Goal: Task Accomplishment & Management: Manage account settings

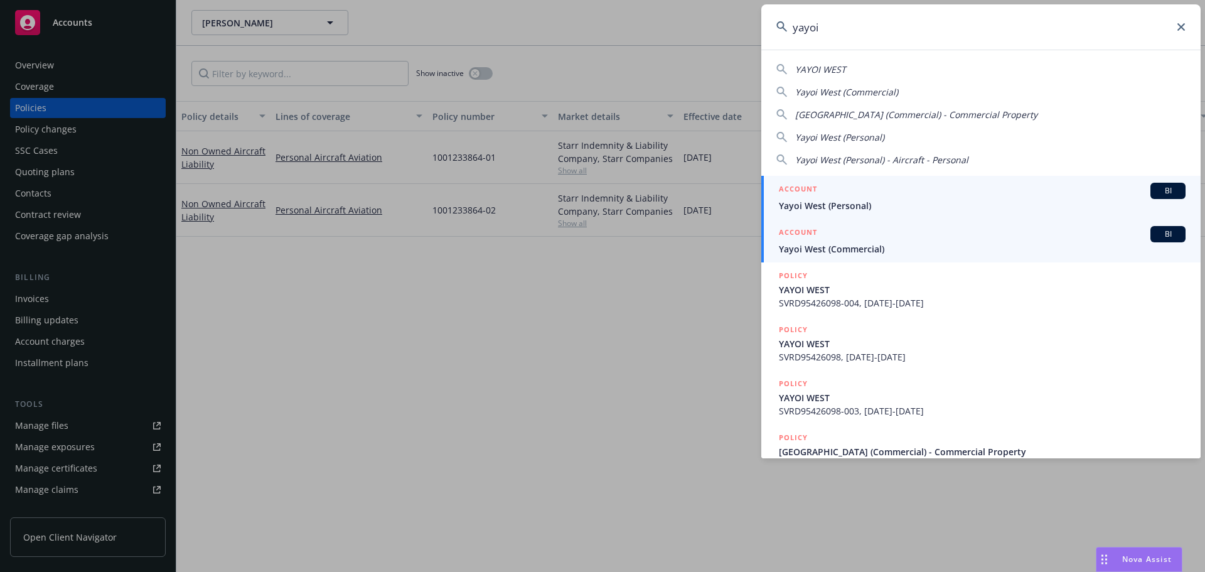
type input "yayoi"
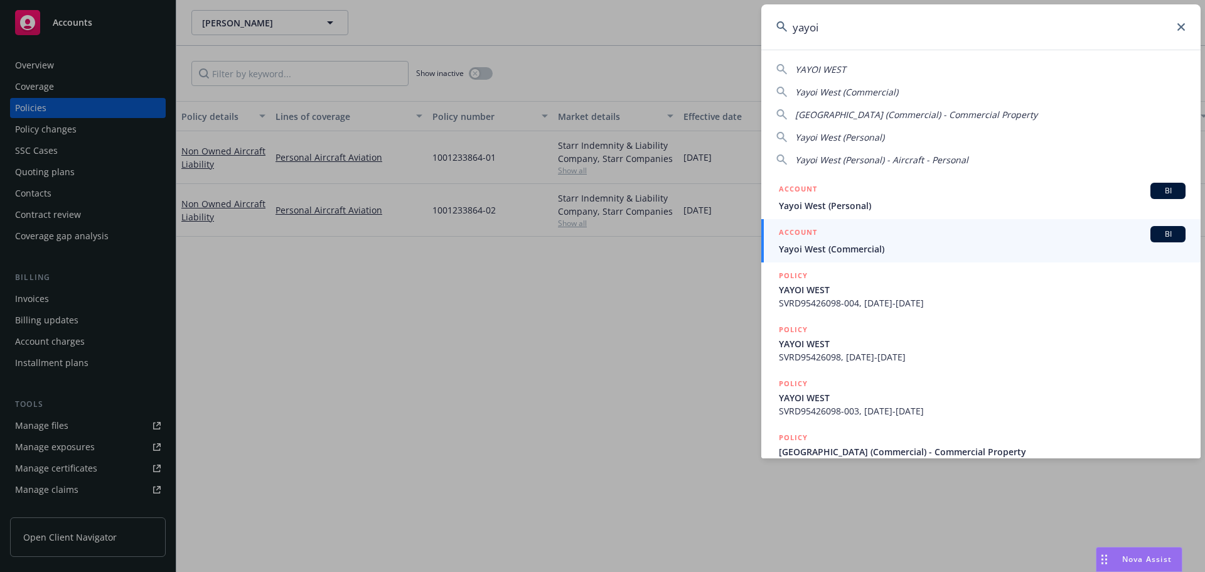
click at [804, 251] on span "Yayoi West (Commercial)" at bounding box center [982, 248] width 407 height 13
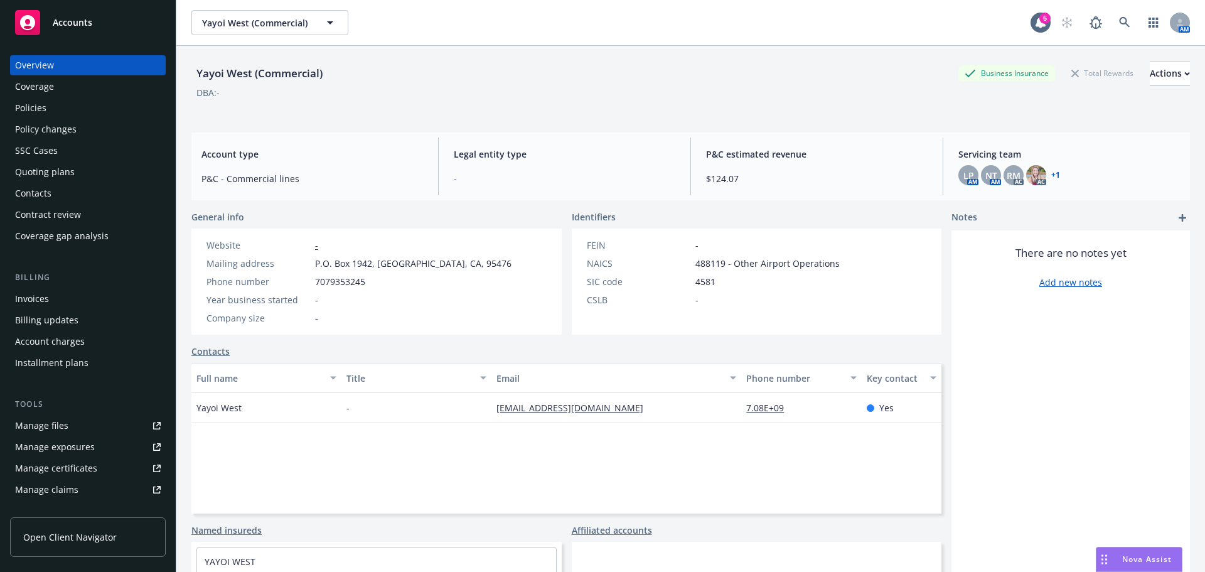
click at [63, 114] on div "Policies" at bounding box center [88, 108] width 146 height 20
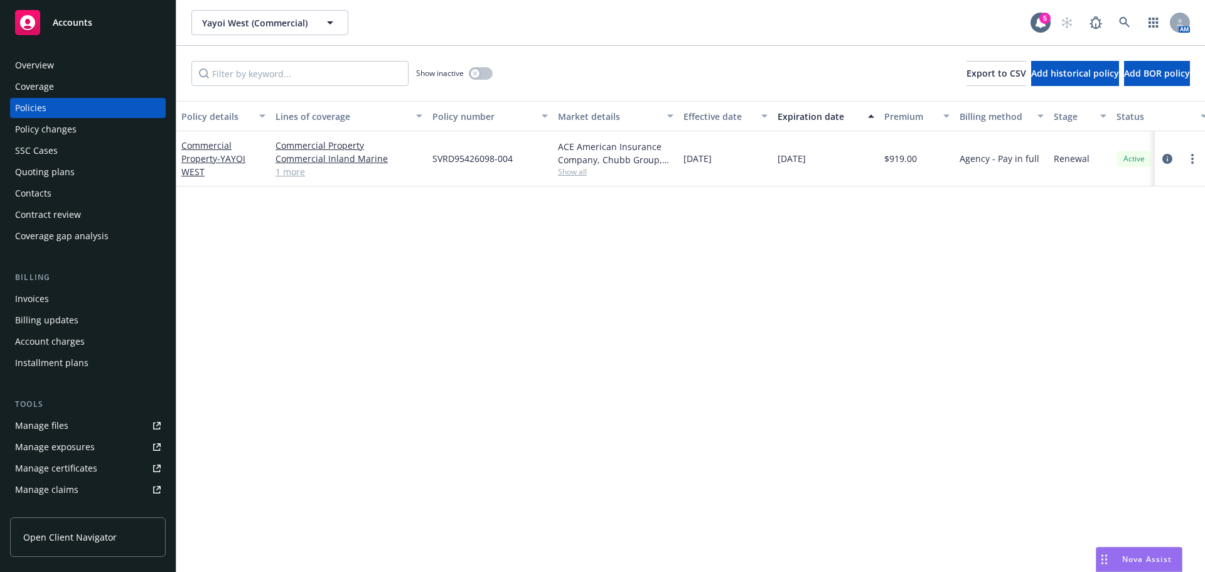
click at [31, 422] on div "Manage files" at bounding box center [41, 426] width 53 height 20
click at [36, 142] on div "SSC Cases" at bounding box center [36, 151] width 43 height 20
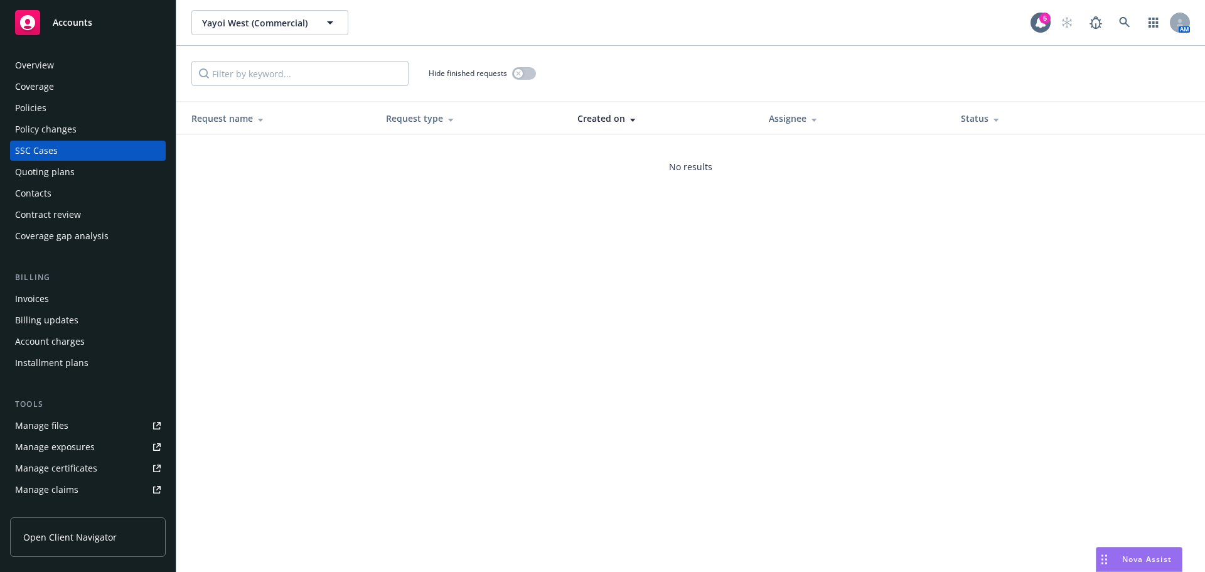
click at [55, 131] on div "Policy changes" at bounding box center [46, 129] width 62 height 20
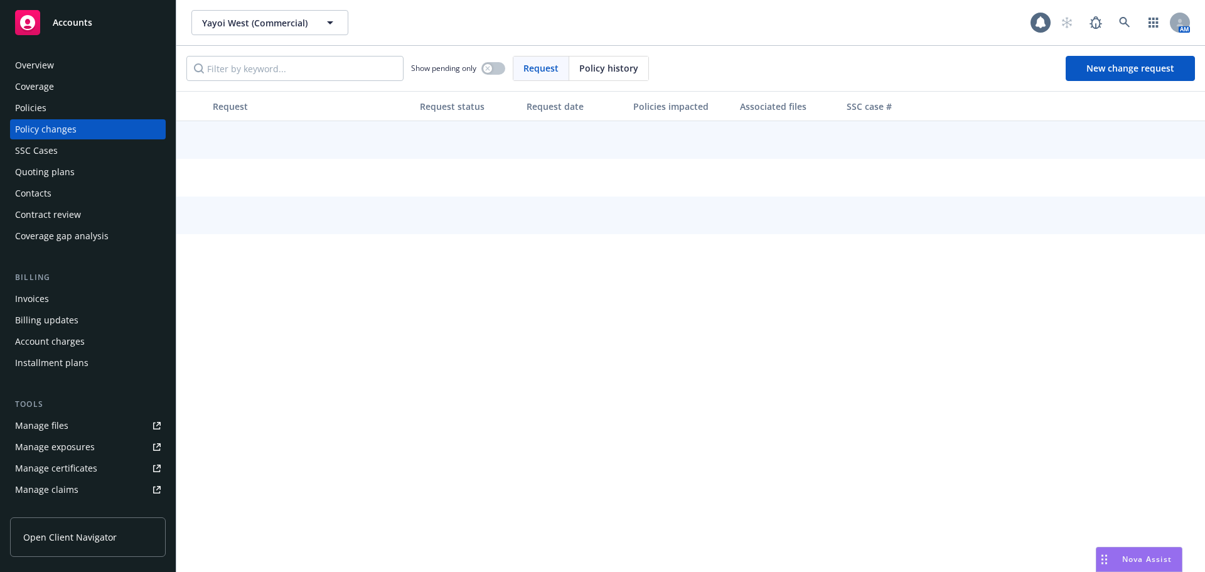
click at [42, 146] on div "SSC Cases" at bounding box center [36, 151] width 43 height 20
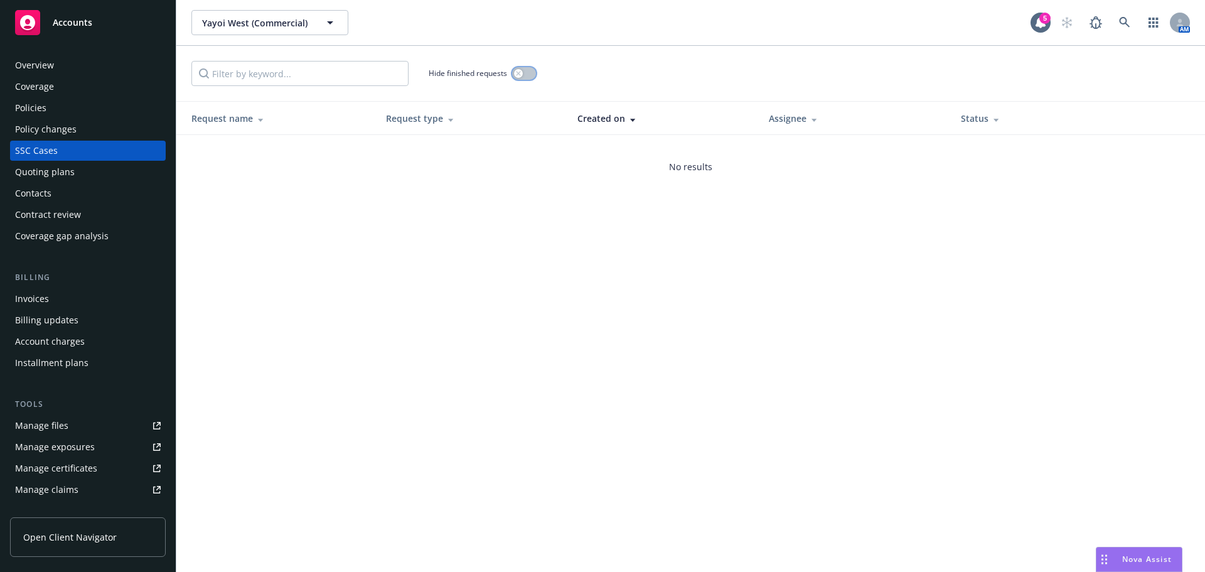
click at [523, 75] on div "button" at bounding box center [518, 73] width 9 height 9
drag, startPoint x: 37, startPoint y: 118, endPoint x: 26, endPoint y: 132, distance: 17.8
click at [36, 118] on div "Overview Coverage Policies Policy changes SSC Cases Quoting plans Contacts Cont…" at bounding box center [88, 150] width 156 height 191
click at [26, 132] on div "Policy changes" at bounding box center [46, 129] width 62 height 20
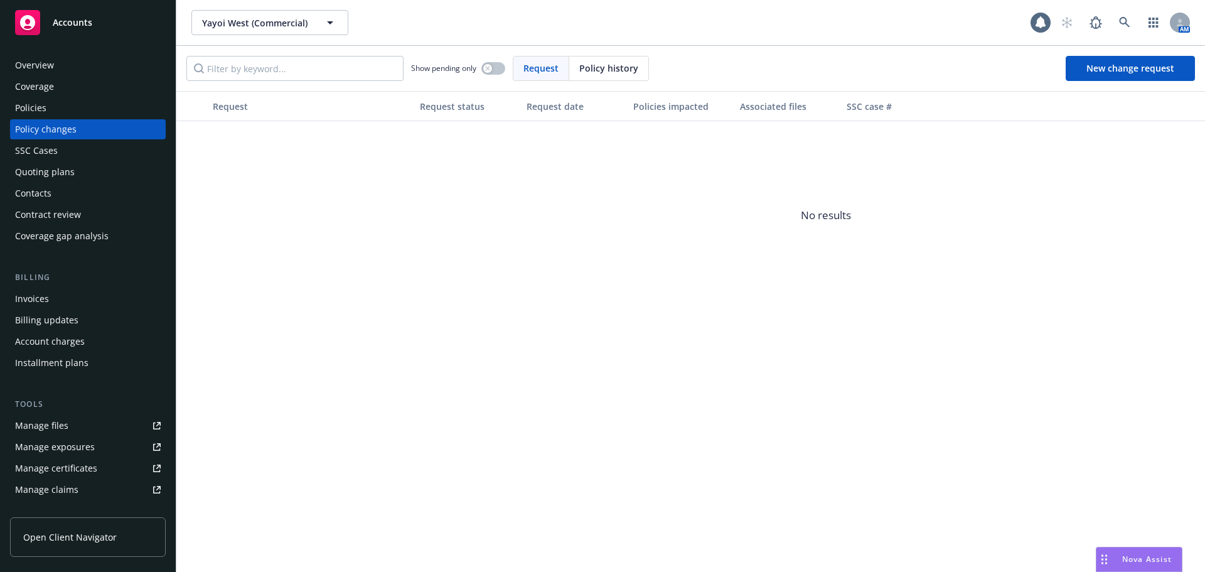
click at [29, 151] on div "SSC Cases" at bounding box center [36, 151] width 43 height 20
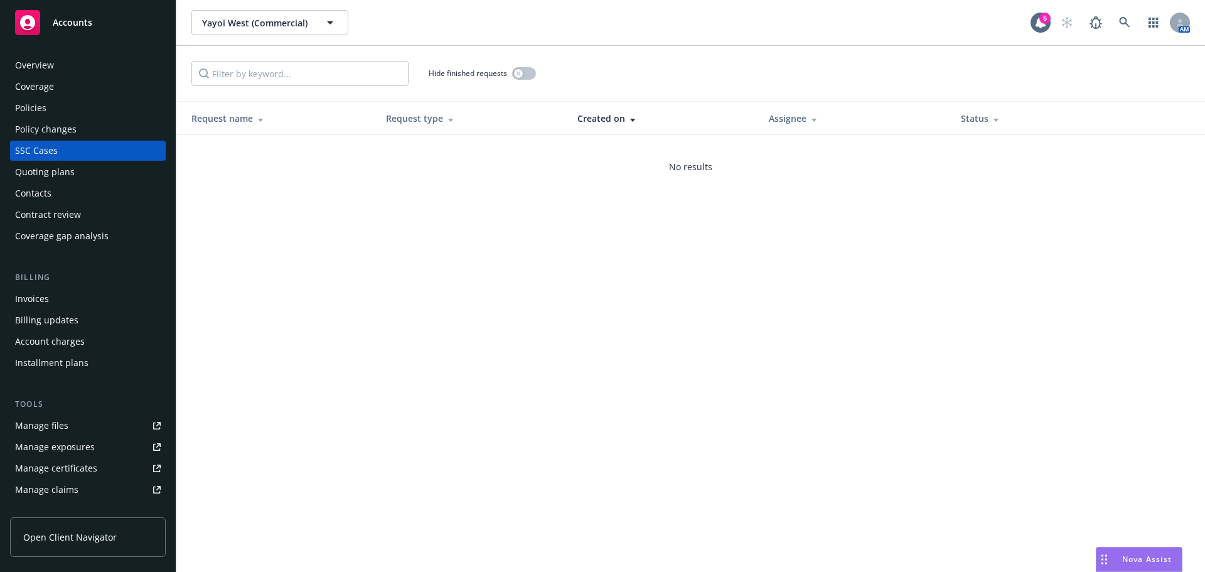
click at [49, 122] on div "Policy changes" at bounding box center [46, 129] width 62 height 20
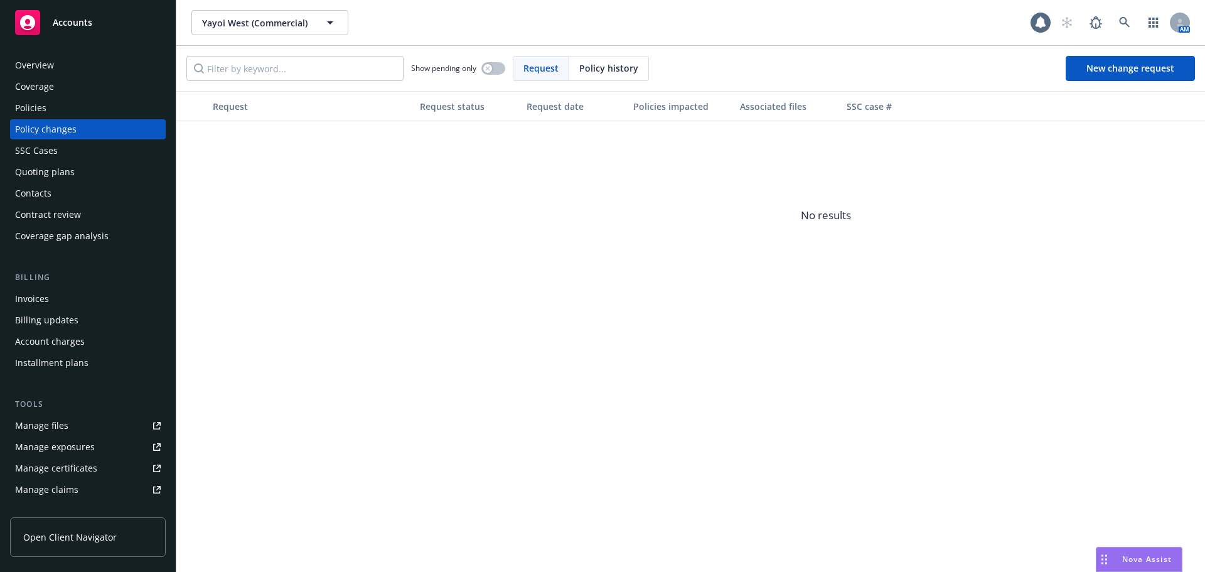
click at [51, 101] on div "Policies" at bounding box center [88, 108] width 146 height 20
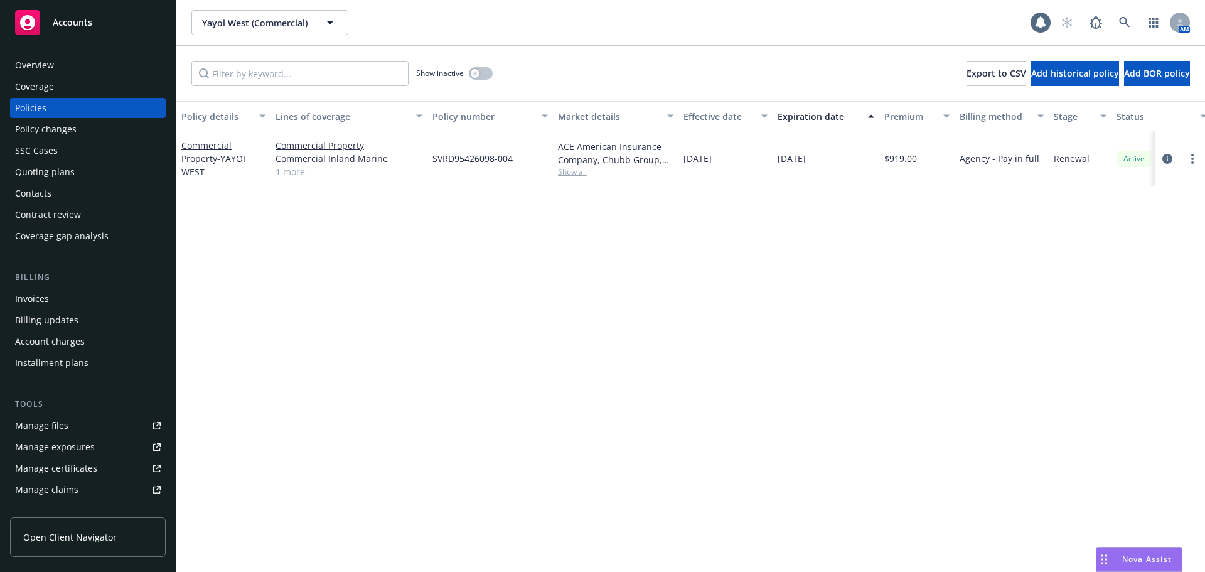
click at [48, 136] on div "Policy changes" at bounding box center [46, 129] width 62 height 20
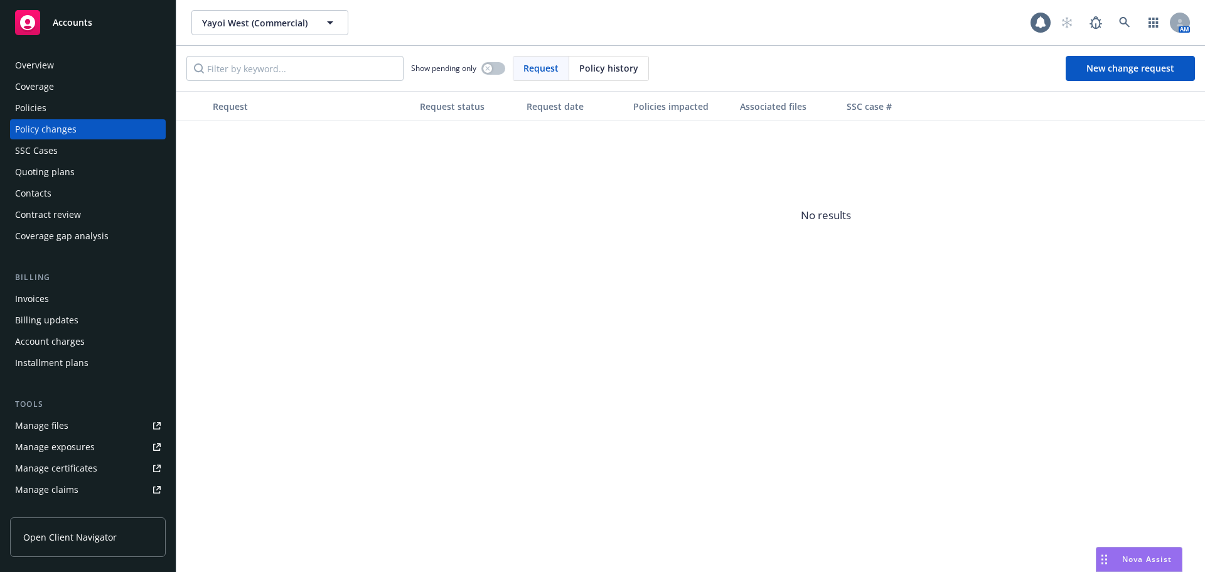
click at [39, 169] on div "Quoting plans" at bounding box center [45, 172] width 60 height 20
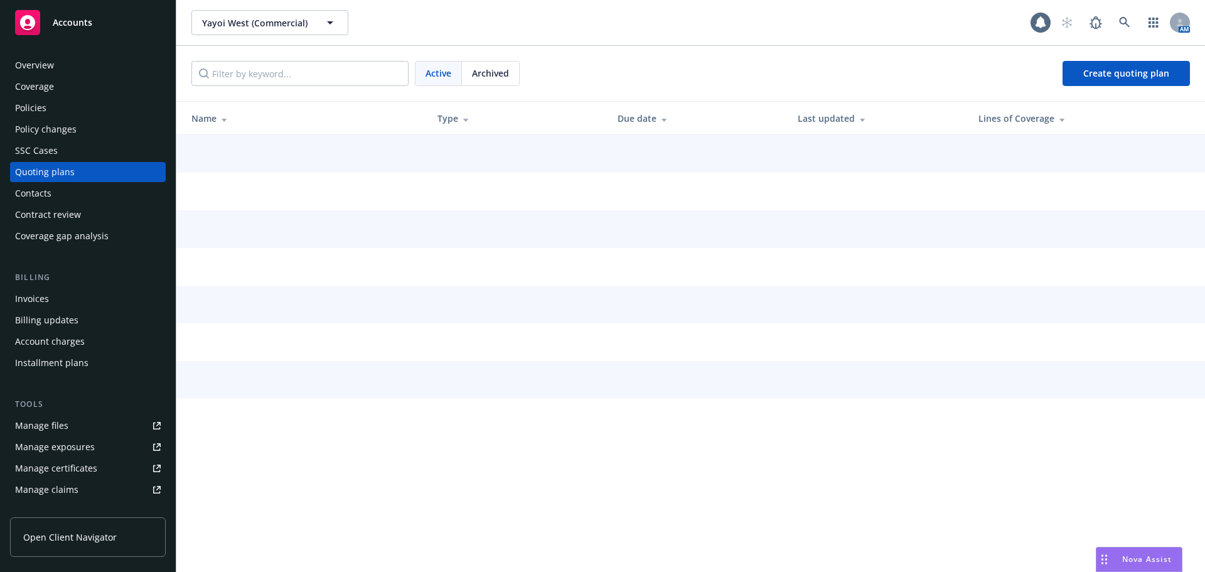
click at [40, 149] on div "SSC Cases" at bounding box center [36, 151] width 43 height 20
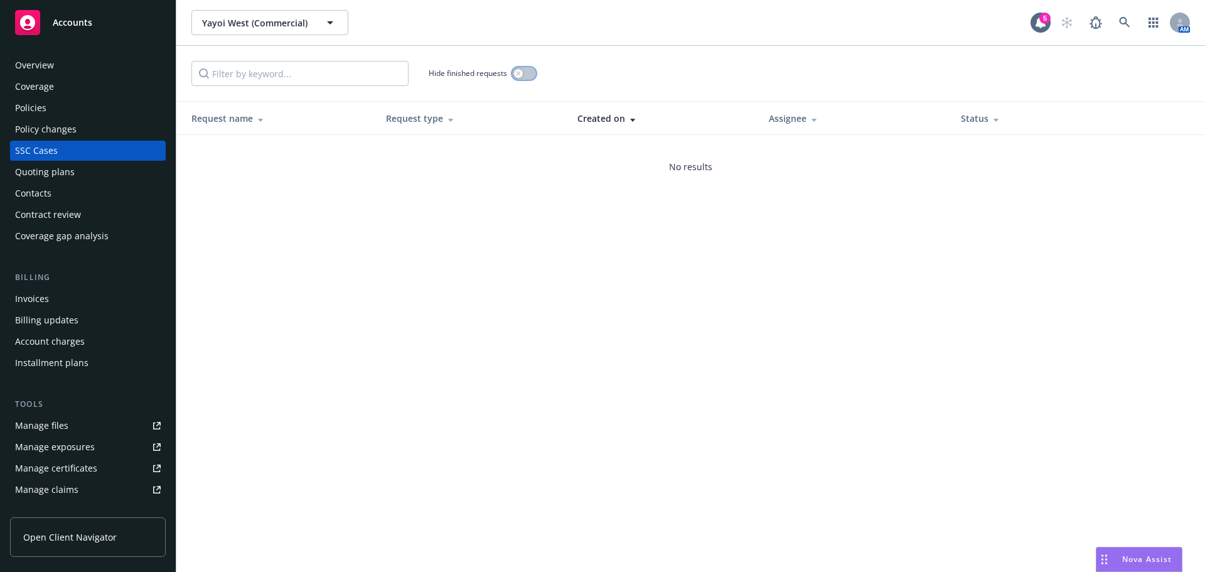
click at [522, 70] on div "button" at bounding box center [518, 73] width 9 height 9
click at [269, 80] on input "Filter by keyword..." at bounding box center [299, 73] width 217 height 25
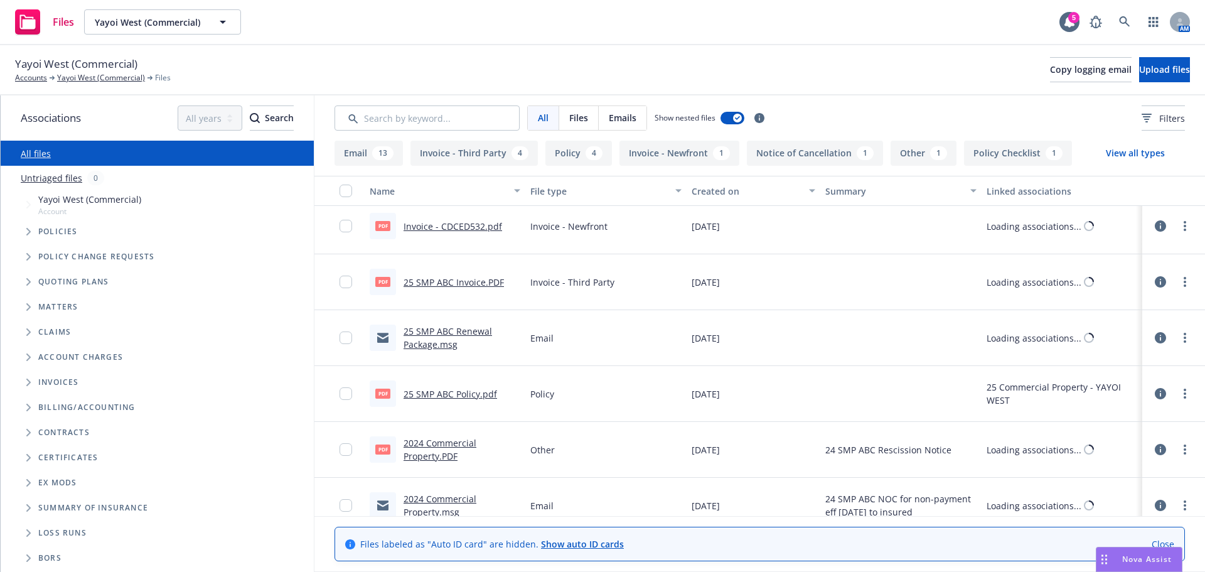
scroll to position [63, 0]
click at [422, 456] on link "2024 Commercial Property.PDF" at bounding box center [440, 449] width 73 height 25
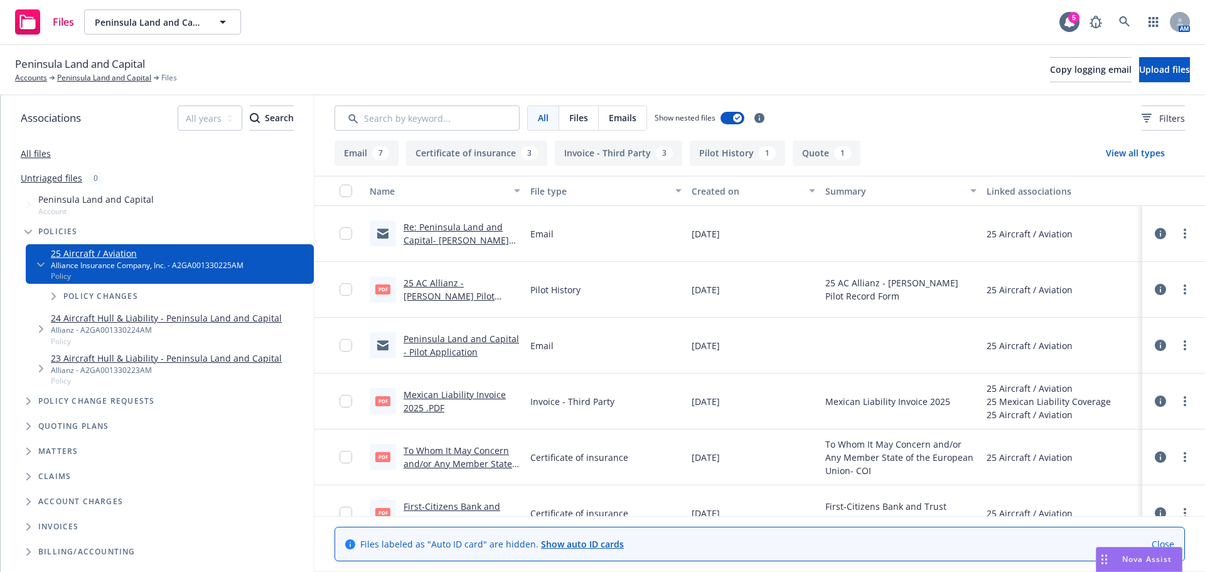
click at [35, 154] on link "All files" at bounding box center [36, 154] width 30 height 12
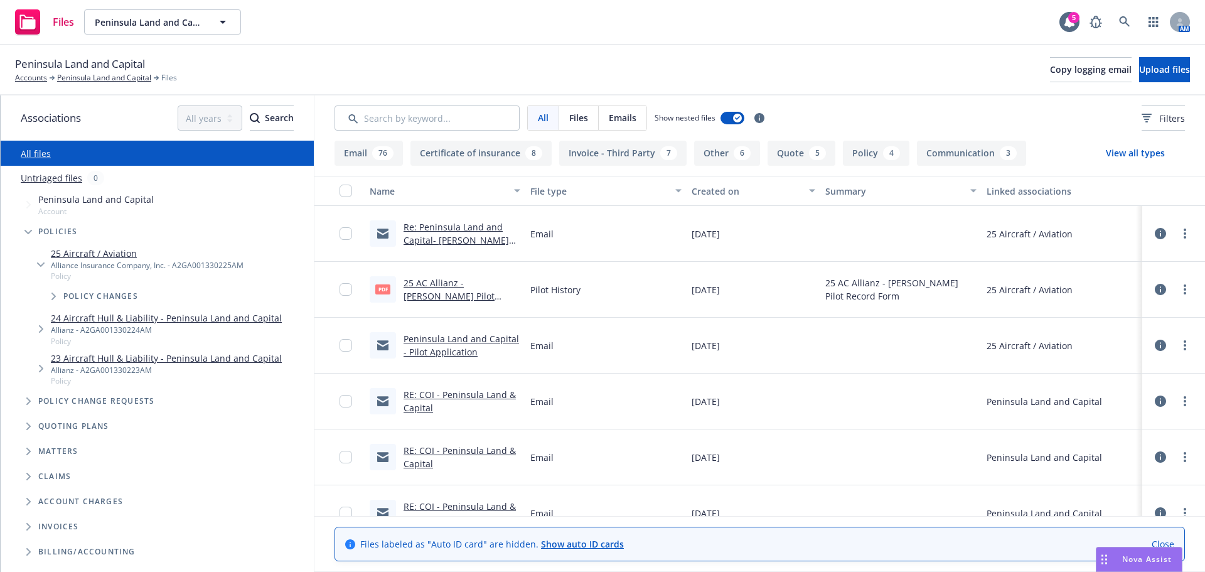
click at [878, 162] on button "Policy 4" at bounding box center [876, 153] width 67 height 25
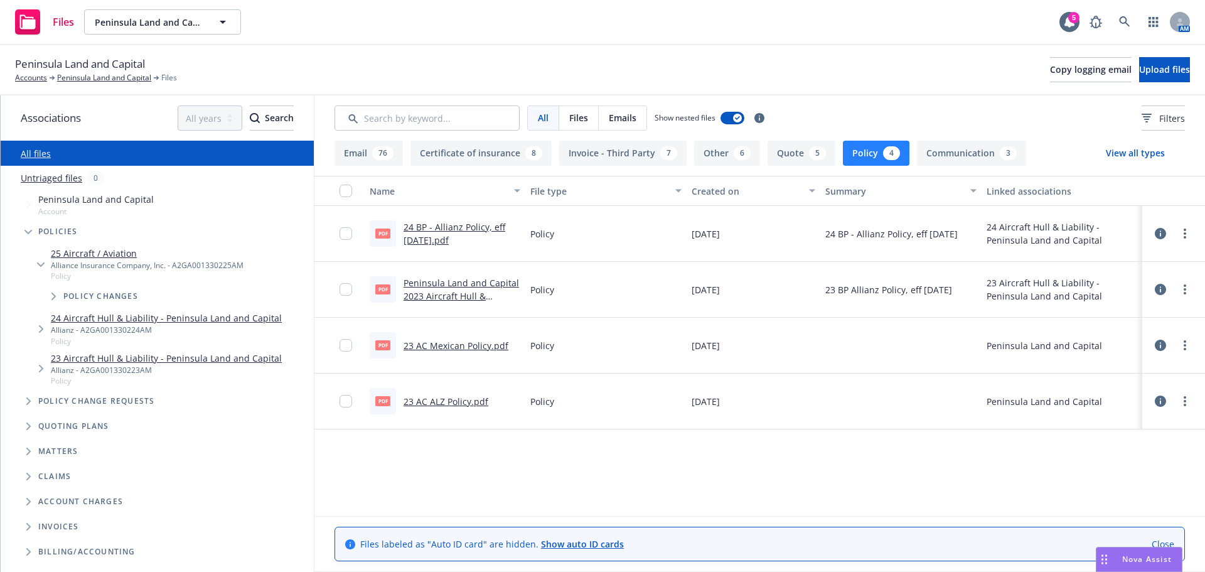
click at [429, 239] on link "24 BP - Allianz Policy, eff 03.31.2024.pdf" at bounding box center [455, 233] width 102 height 25
click at [65, 80] on link "Peninsula Land and Capital" at bounding box center [104, 77] width 94 height 11
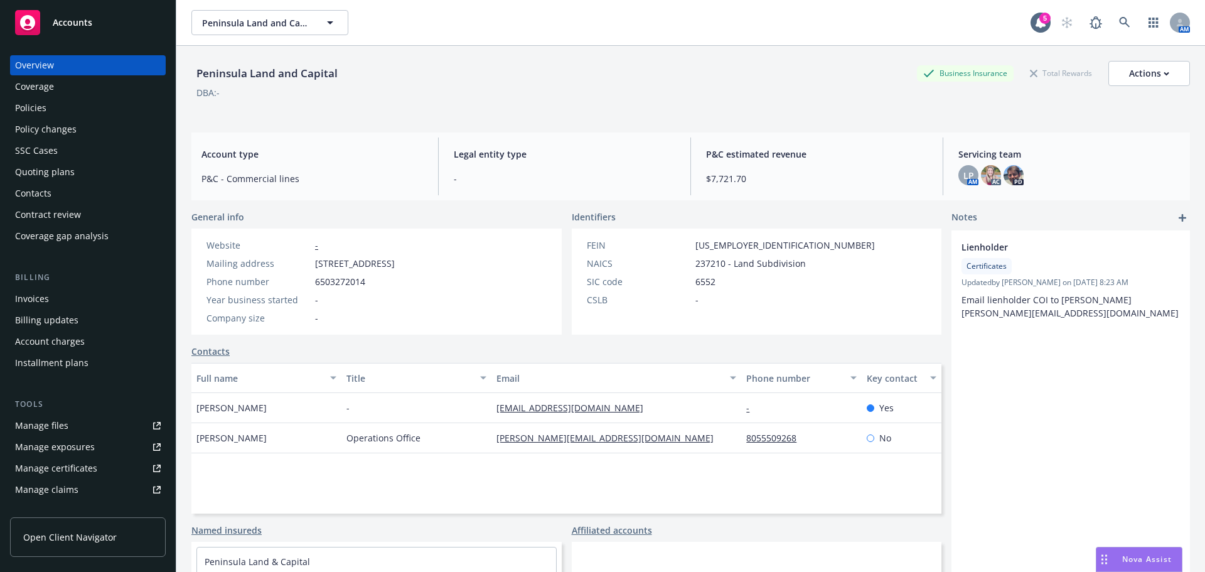
click at [51, 90] on div "Coverage" at bounding box center [34, 87] width 39 height 20
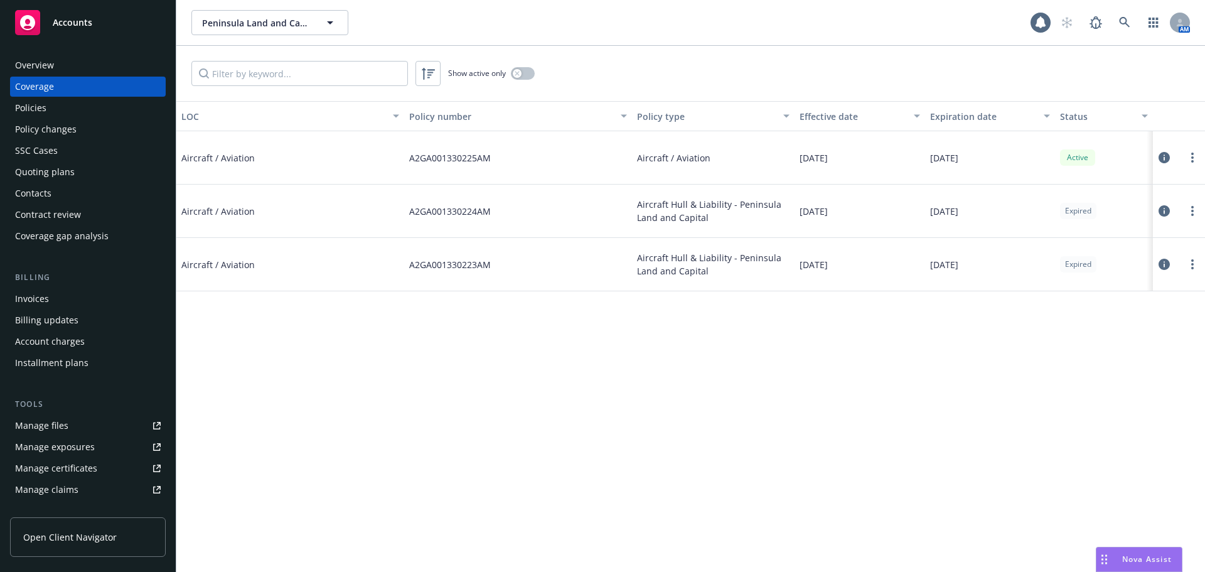
click at [42, 100] on div "Policies" at bounding box center [30, 108] width 31 height 20
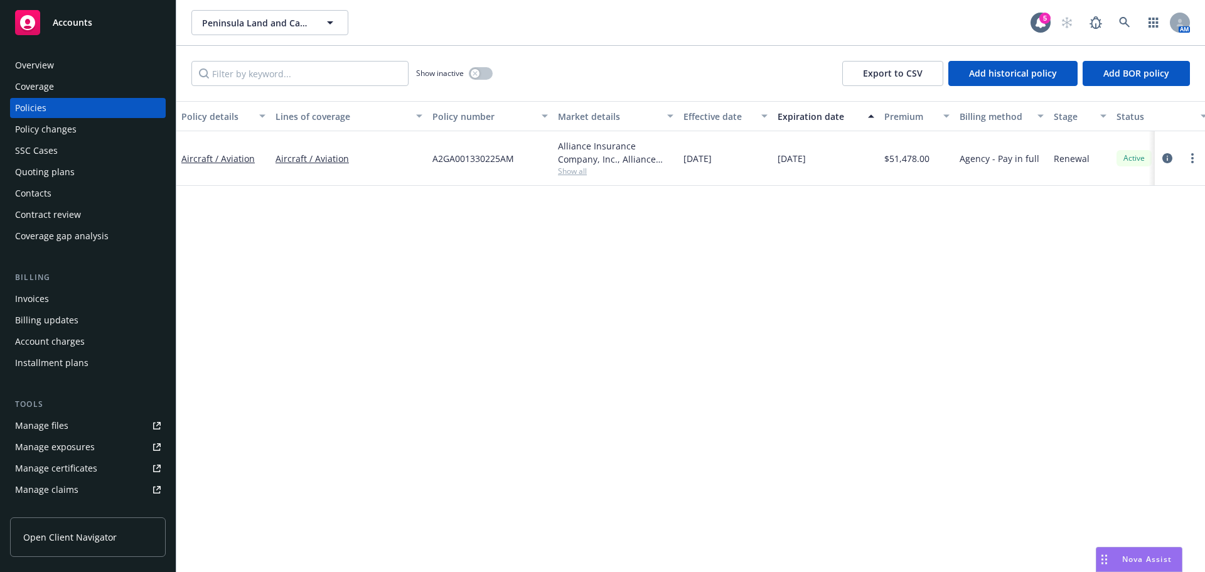
click at [573, 171] on span "Show all" at bounding box center [615, 171] width 115 height 11
click at [337, 231] on div "Policy details Lines of coverage Policy number Market details Effective date Ex…" at bounding box center [690, 336] width 1029 height 471
click at [61, 63] on div "Overview" at bounding box center [88, 65] width 146 height 20
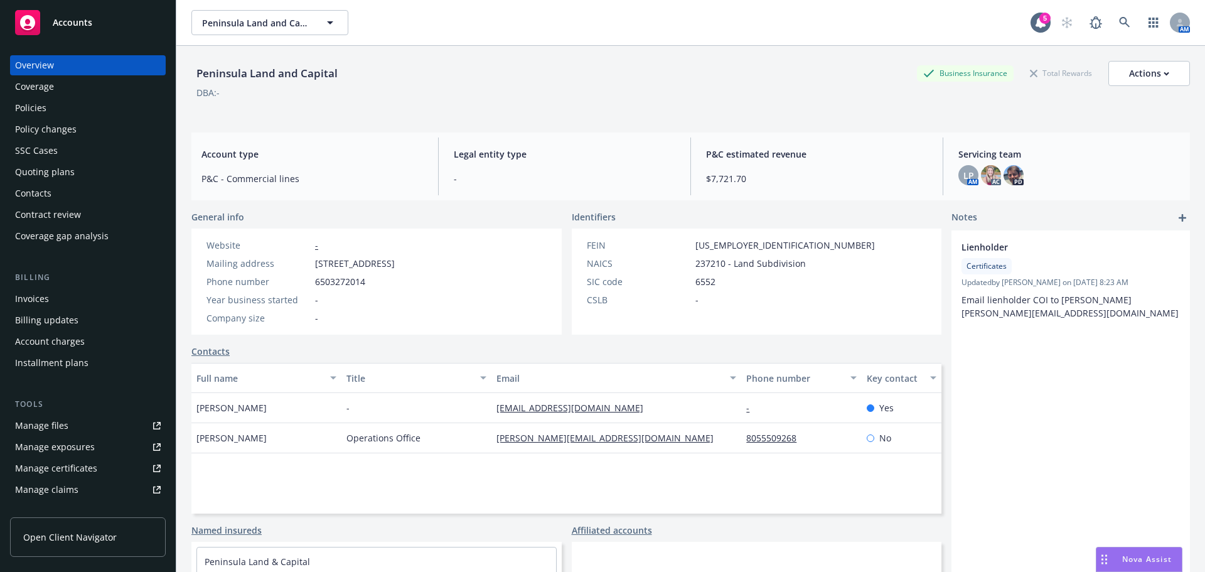
click at [64, 106] on div "Policies" at bounding box center [88, 108] width 146 height 20
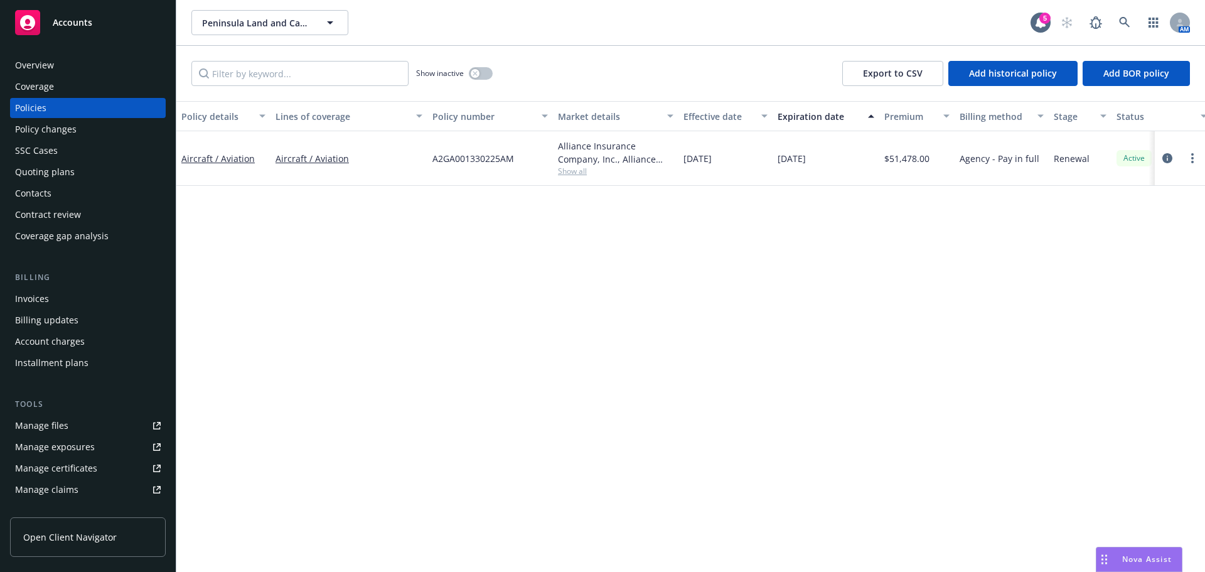
click at [21, 420] on div "Manage files" at bounding box center [41, 426] width 53 height 20
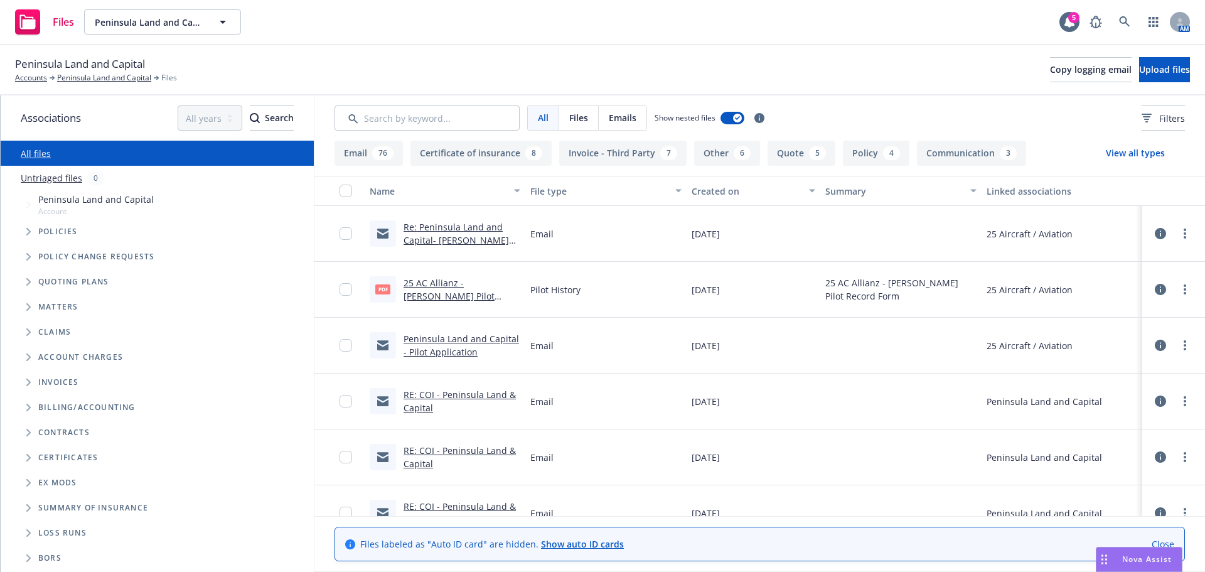
click at [471, 244] on link "Re: Peninsula Land and Capital- [PERSON_NAME] Pilot Form" at bounding box center [456, 240] width 105 height 38
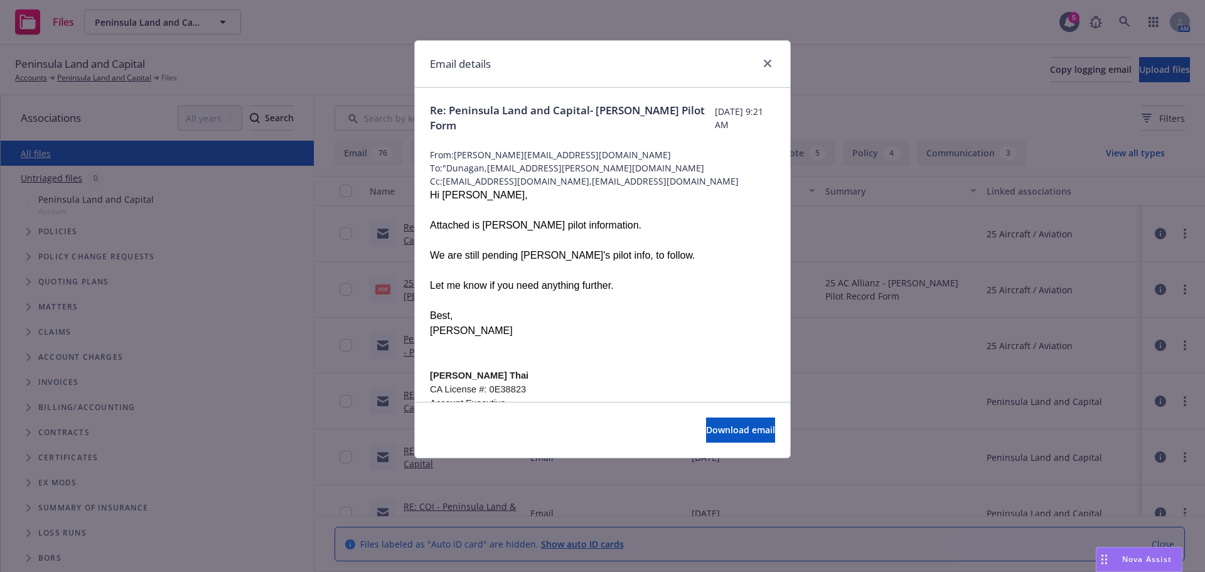
click at [449, 169] on span "To: "Dunagan,[EMAIL_ADDRESS][PERSON_NAME][DOMAIN_NAME]" at bounding box center [602, 167] width 345 height 13
drag, startPoint x: 488, startPoint y: 168, endPoint x: 628, endPoint y: 169, distance: 140.0
click at [628, 169] on span "To: "Dunagan,[EMAIL_ADDRESS][PERSON_NAME][DOMAIN_NAME]" at bounding box center [602, 167] width 345 height 13
copy span "[PERSON_NAME][EMAIL_ADDRESS][PERSON_NAME][DOMAIN_NAME]"
click at [771, 64] on link "close" at bounding box center [767, 63] width 15 height 15
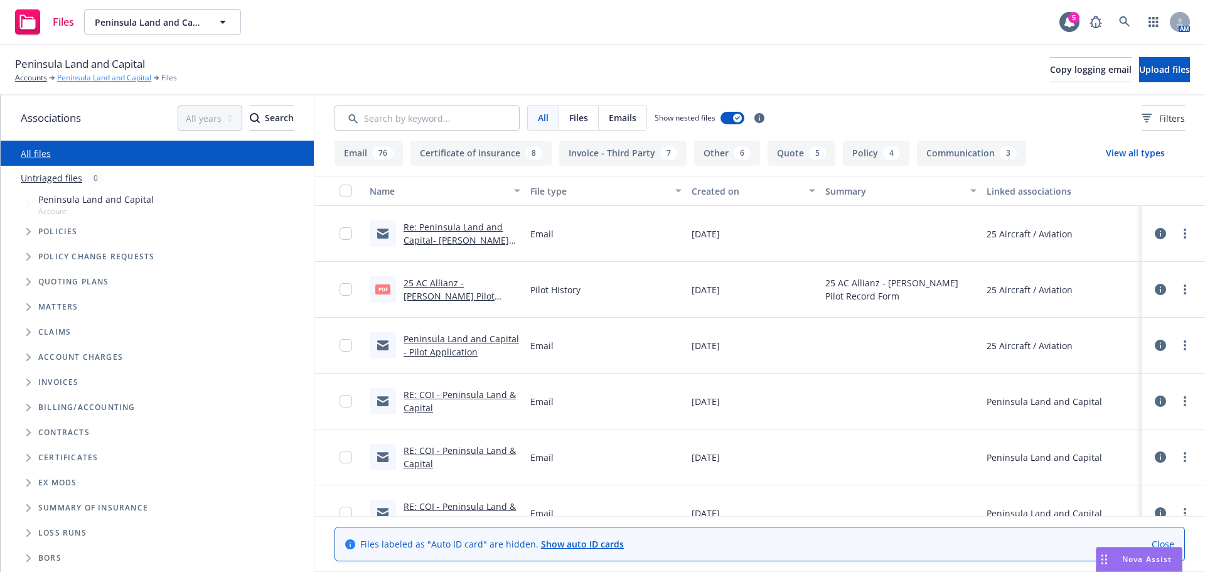
click at [112, 83] on link "Peninsula Land and Capital" at bounding box center [104, 77] width 94 height 11
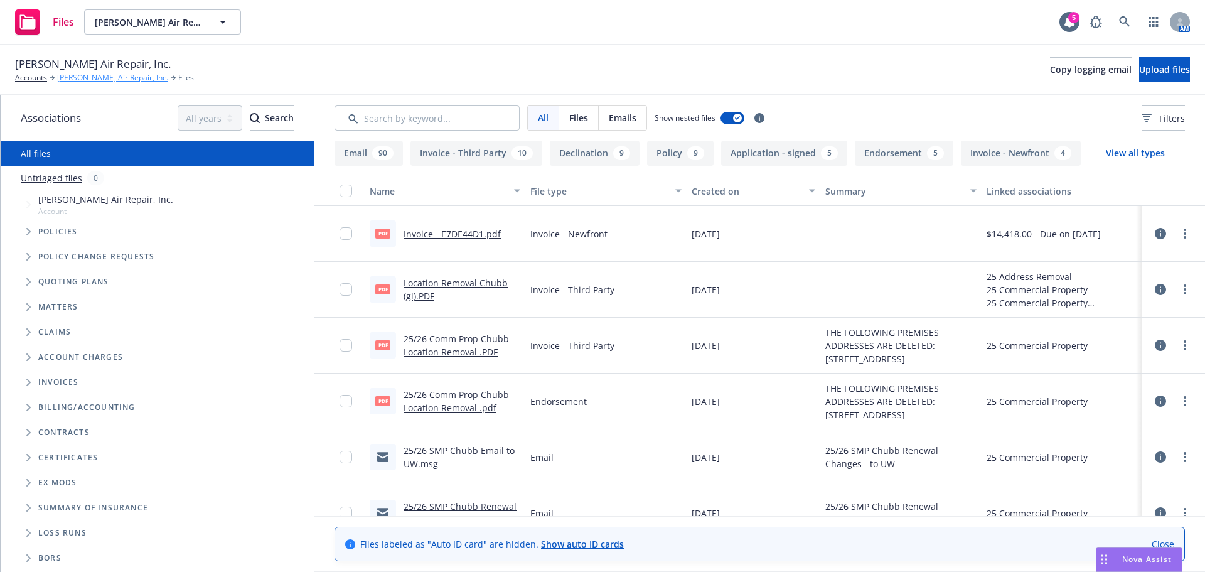
click at [82, 81] on link "[PERSON_NAME] Air Repair, Inc." at bounding box center [112, 77] width 111 height 11
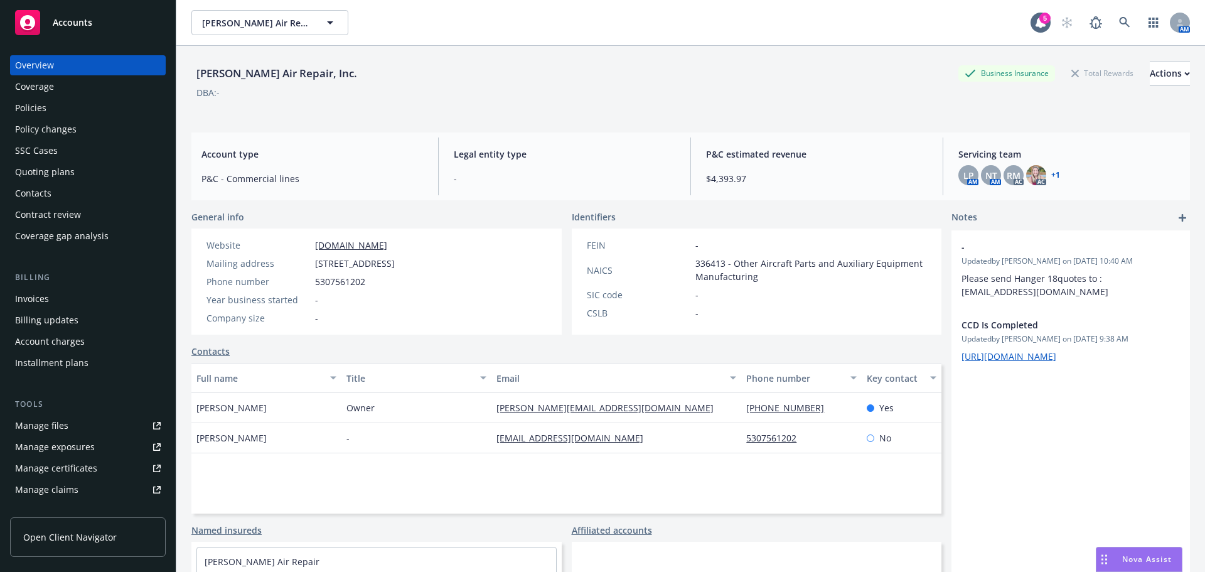
click at [49, 109] on div "Policies" at bounding box center [88, 108] width 146 height 20
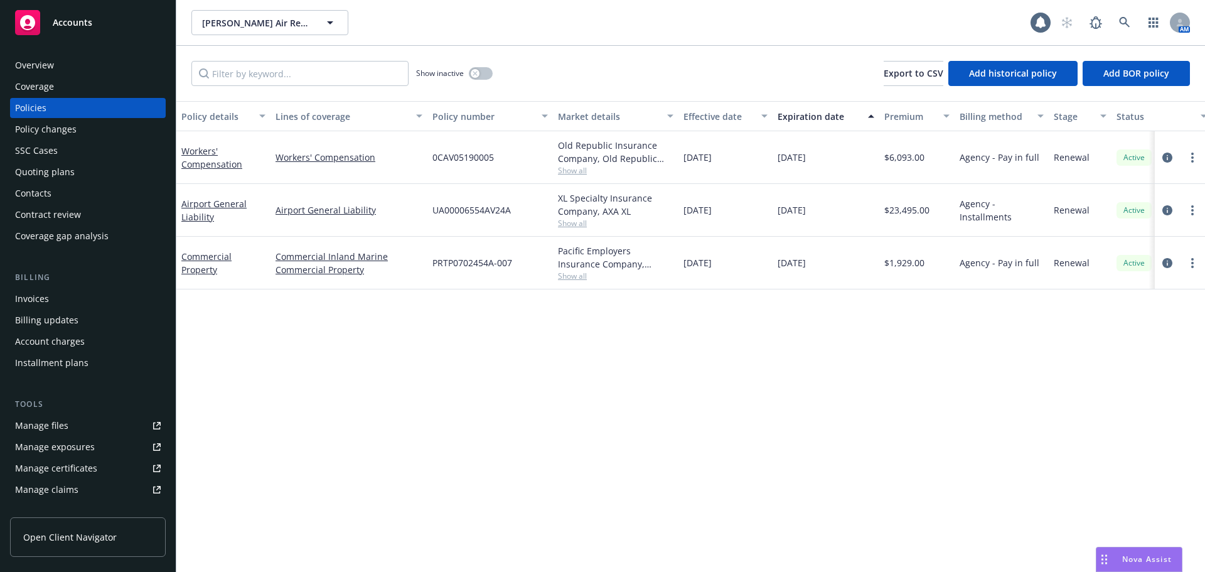
click at [53, 62] on div "Overview" at bounding box center [88, 65] width 146 height 20
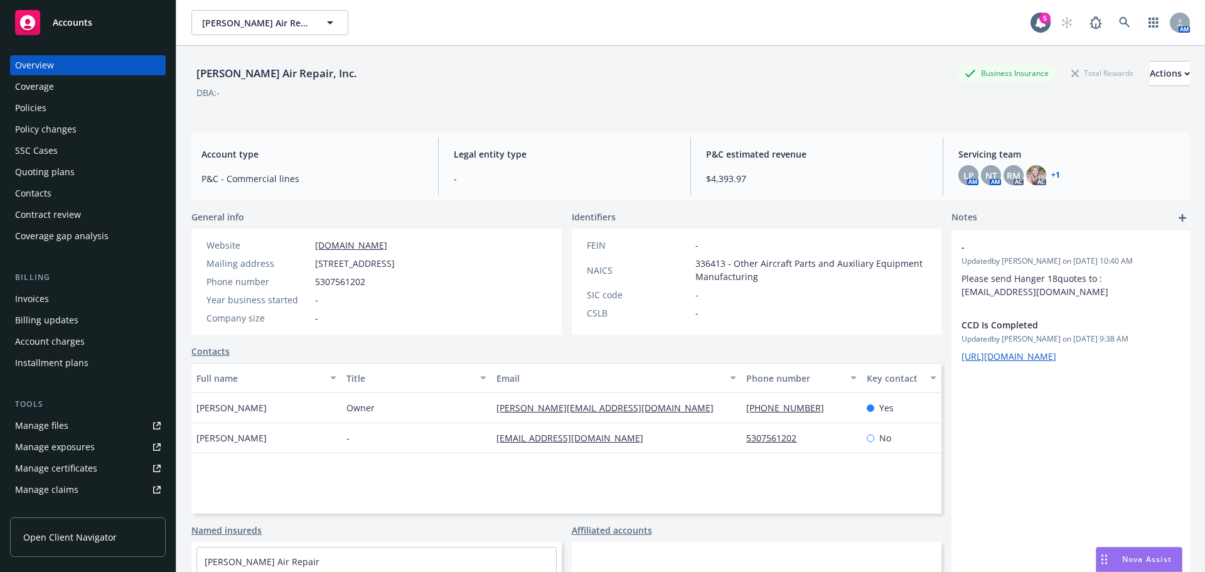
click at [198, 349] on link "Contacts" at bounding box center [210, 351] width 38 height 13
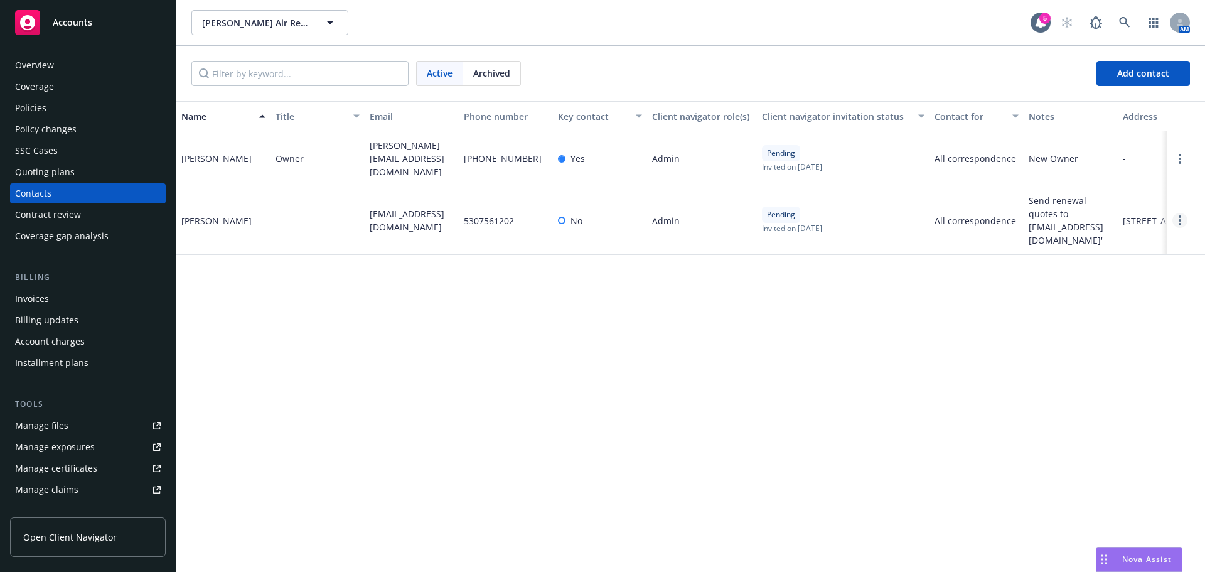
click at [1185, 215] on link "Open options" at bounding box center [1179, 220] width 15 height 15
click at [1123, 122] on link "Edit contact" at bounding box center [1121, 119] width 97 height 25
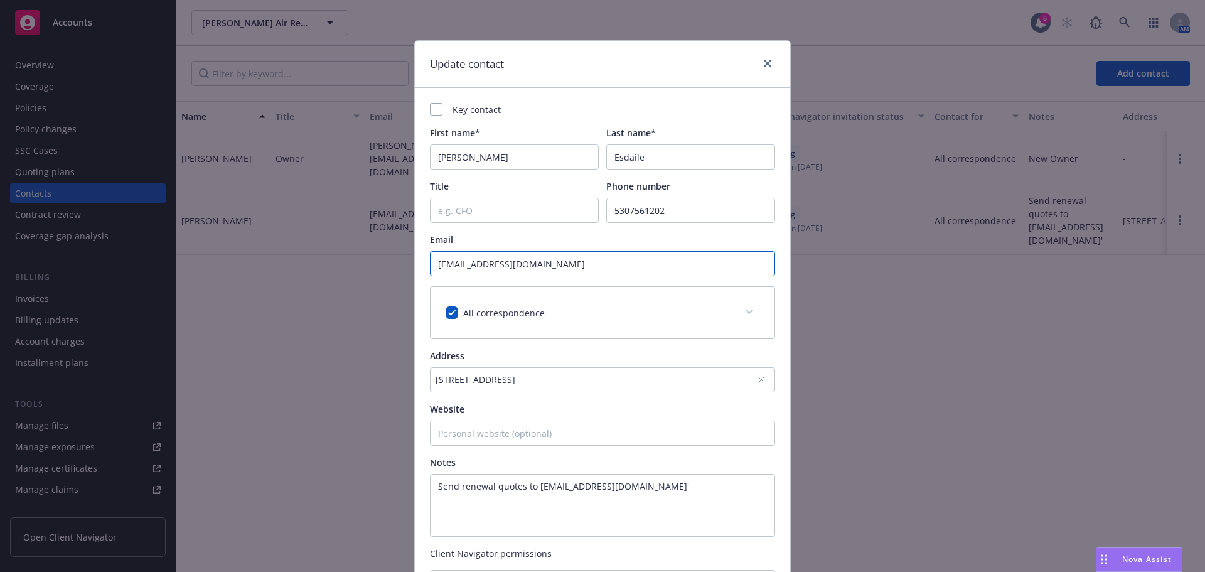
click at [524, 267] on input "[EMAIL_ADDRESS][DOMAIN_NAME]" at bounding box center [602, 263] width 345 height 25
click at [525, 266] on input "[EMAIL_ADDRESS][DOMAIN_NAME]" at bounding box center [602, 263] width 345 height 25
drag, startPoint x: 525, startPoint y: 265, endPoint x: 473, endPoint y: 260, distance: 53.0
paste input "[EMAIL_ADDRESS]"
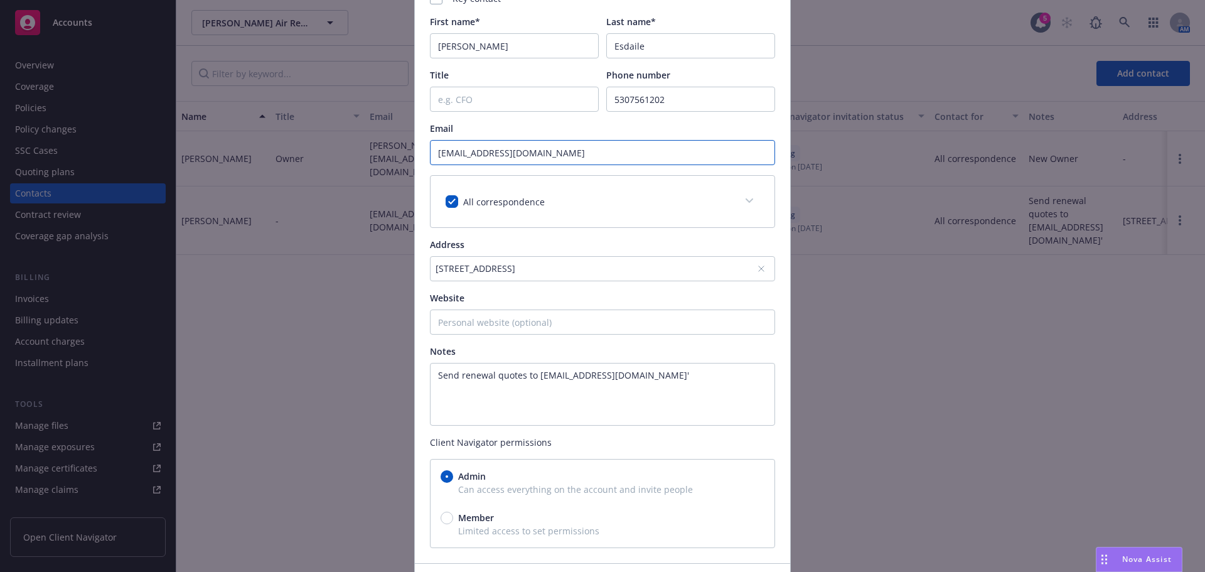
scroll to position [199, 0]
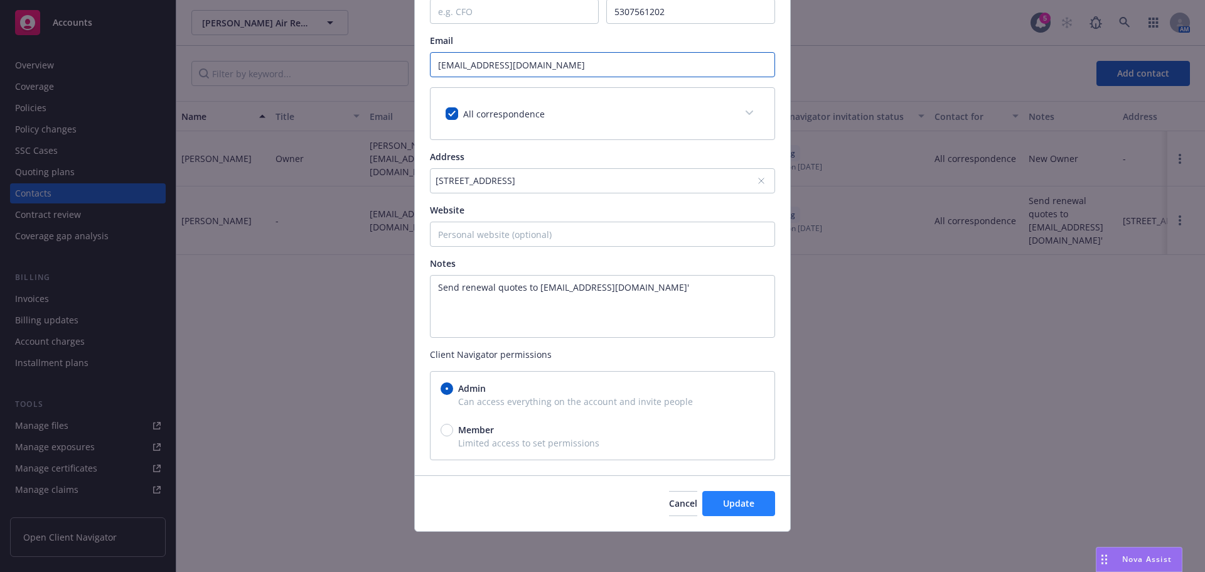
type input "[EMAIL_ADDRESS][DOMAIN_NAME]"
click at [741, 502] on span "Update" at bounding box center [738, 503] width 31 height 12
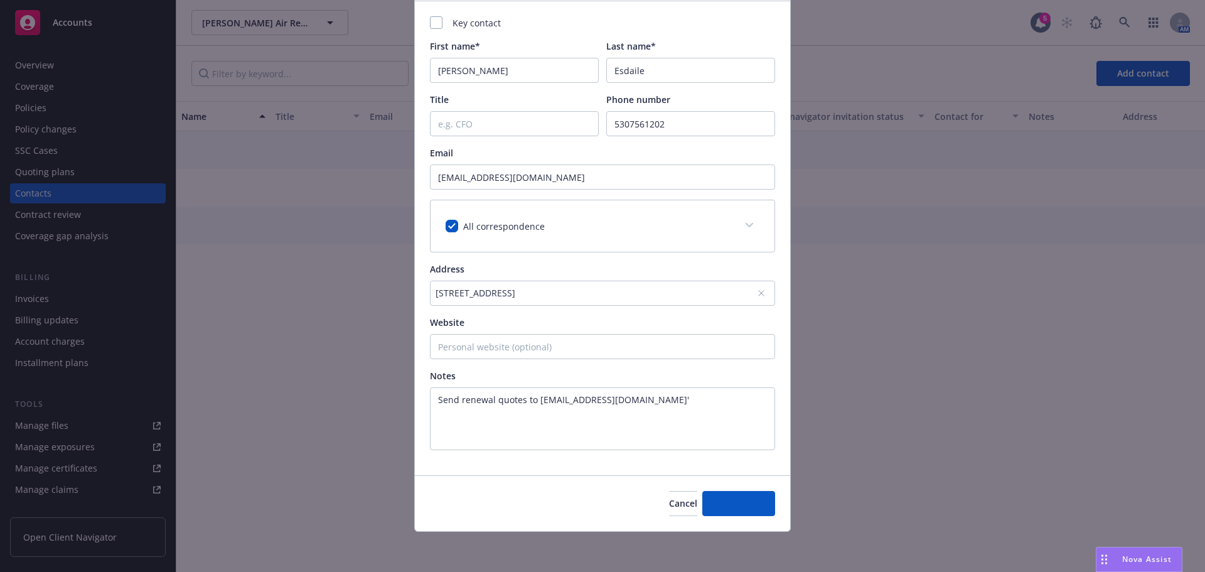
scroll to position [87, 0]
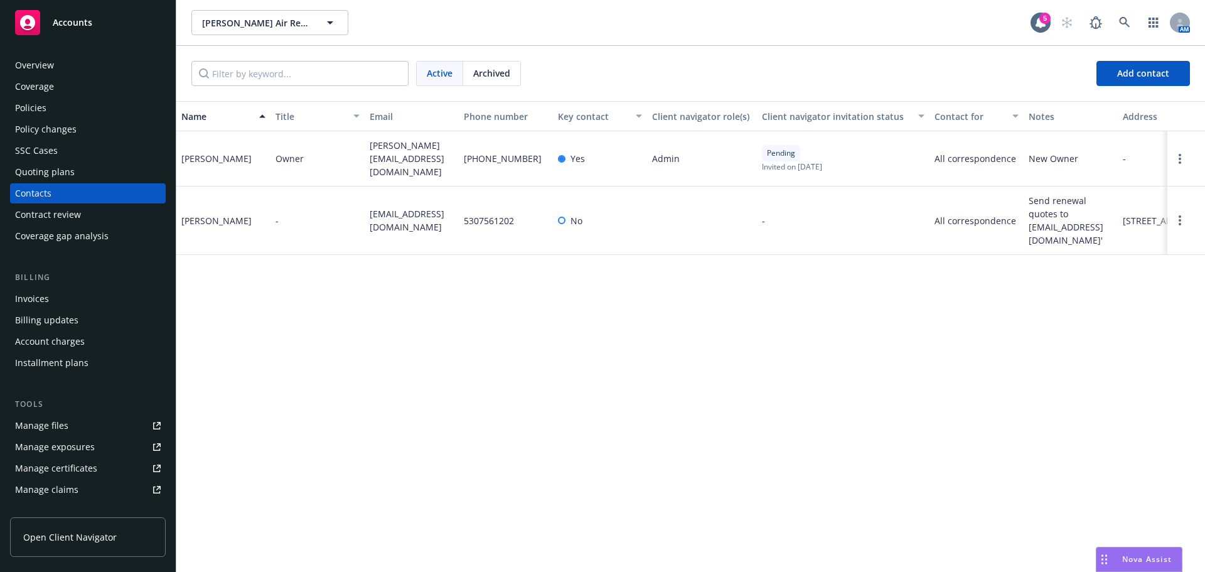
click at [50, 422] on div "Manage files" at bounding box center [41, 426] width 53 height 20
